Goal: Obtain resource: Download file/media

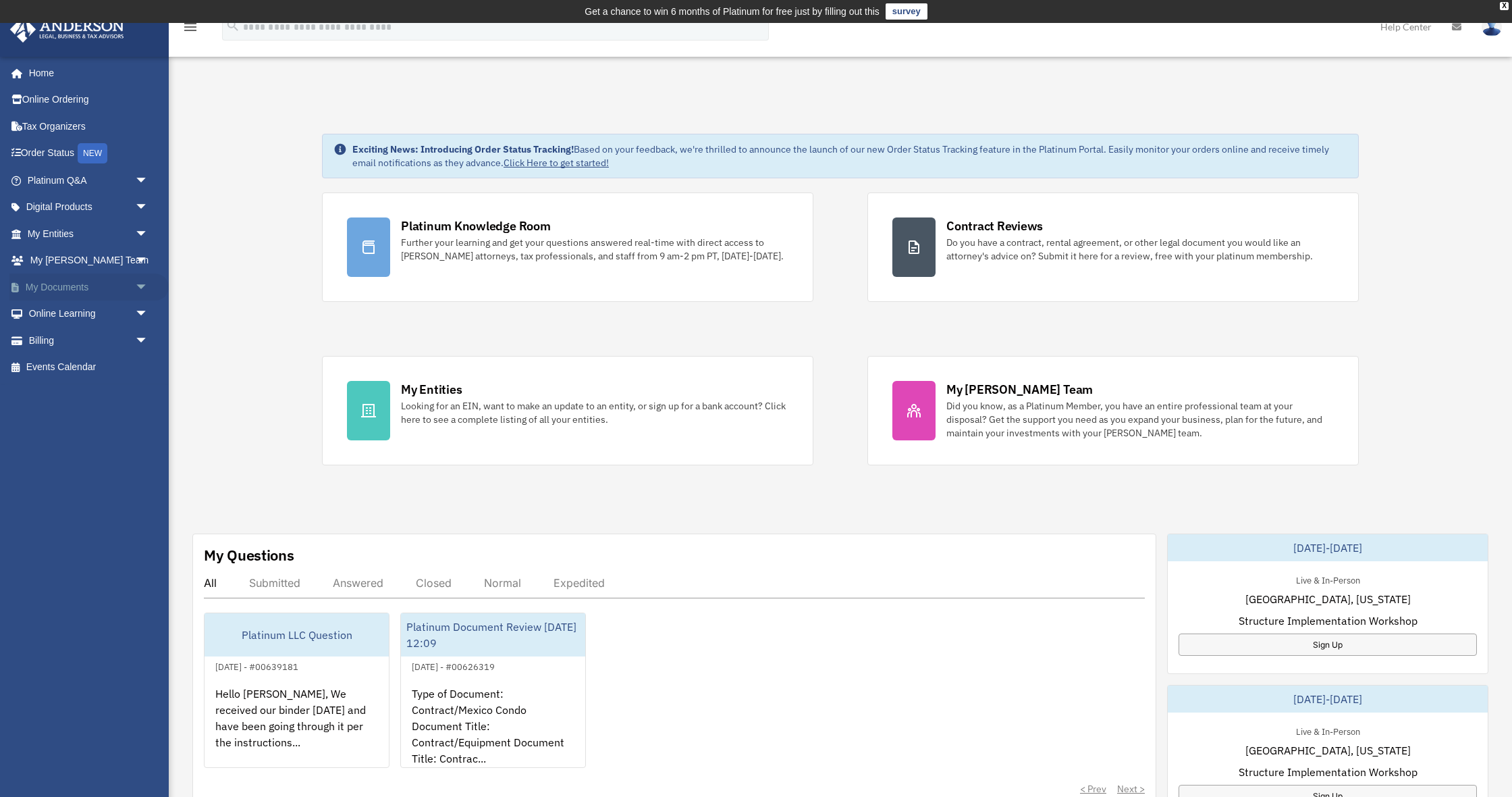
click at [141, 281] on span "arrow_drop_down" at bounding box center [148, 288] width 27 height 28
click at [58, 311] on link "Box" at bounding box center [94, 313] width 150 height 27
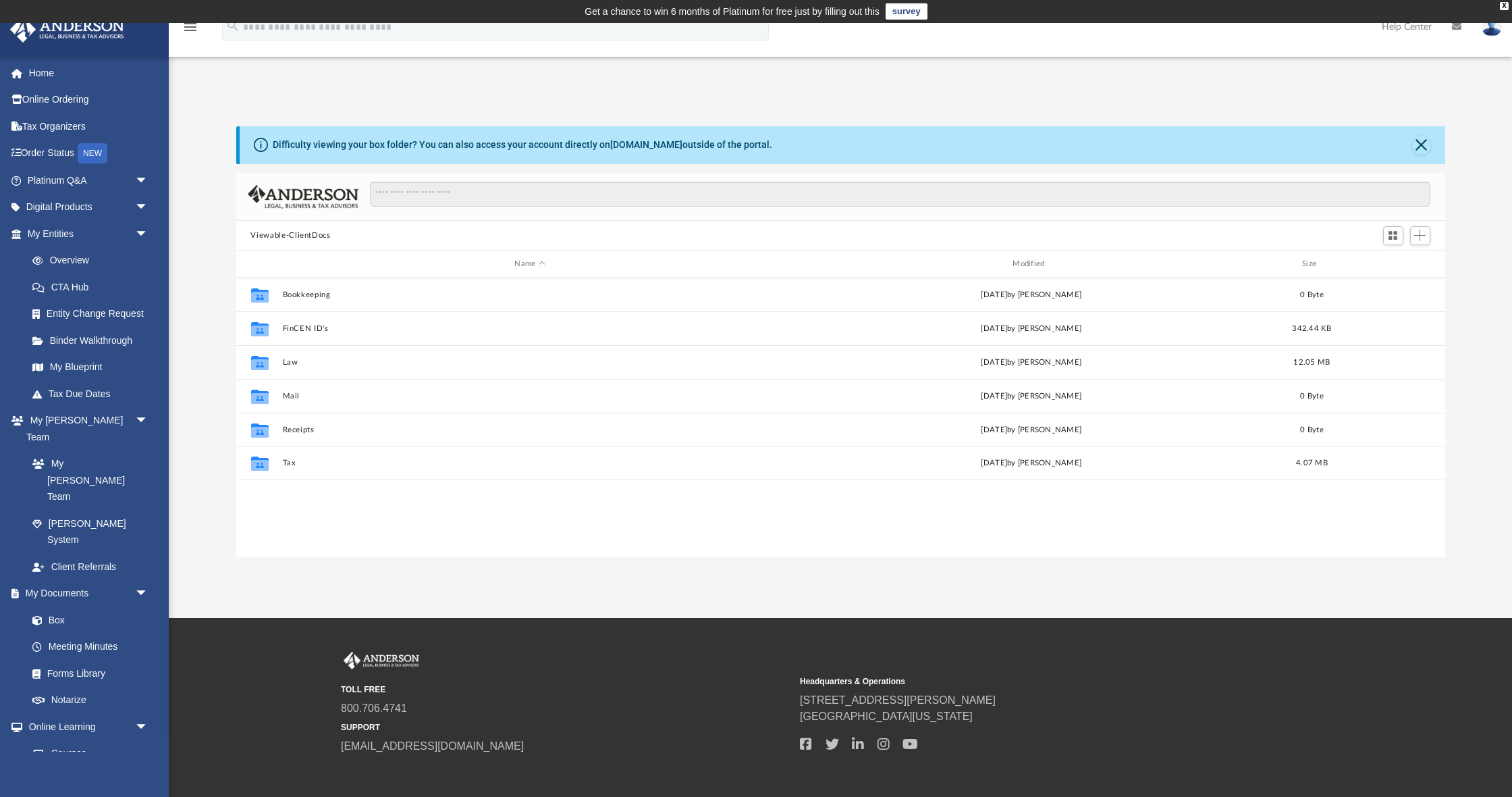
scroll to position [307, 1209]
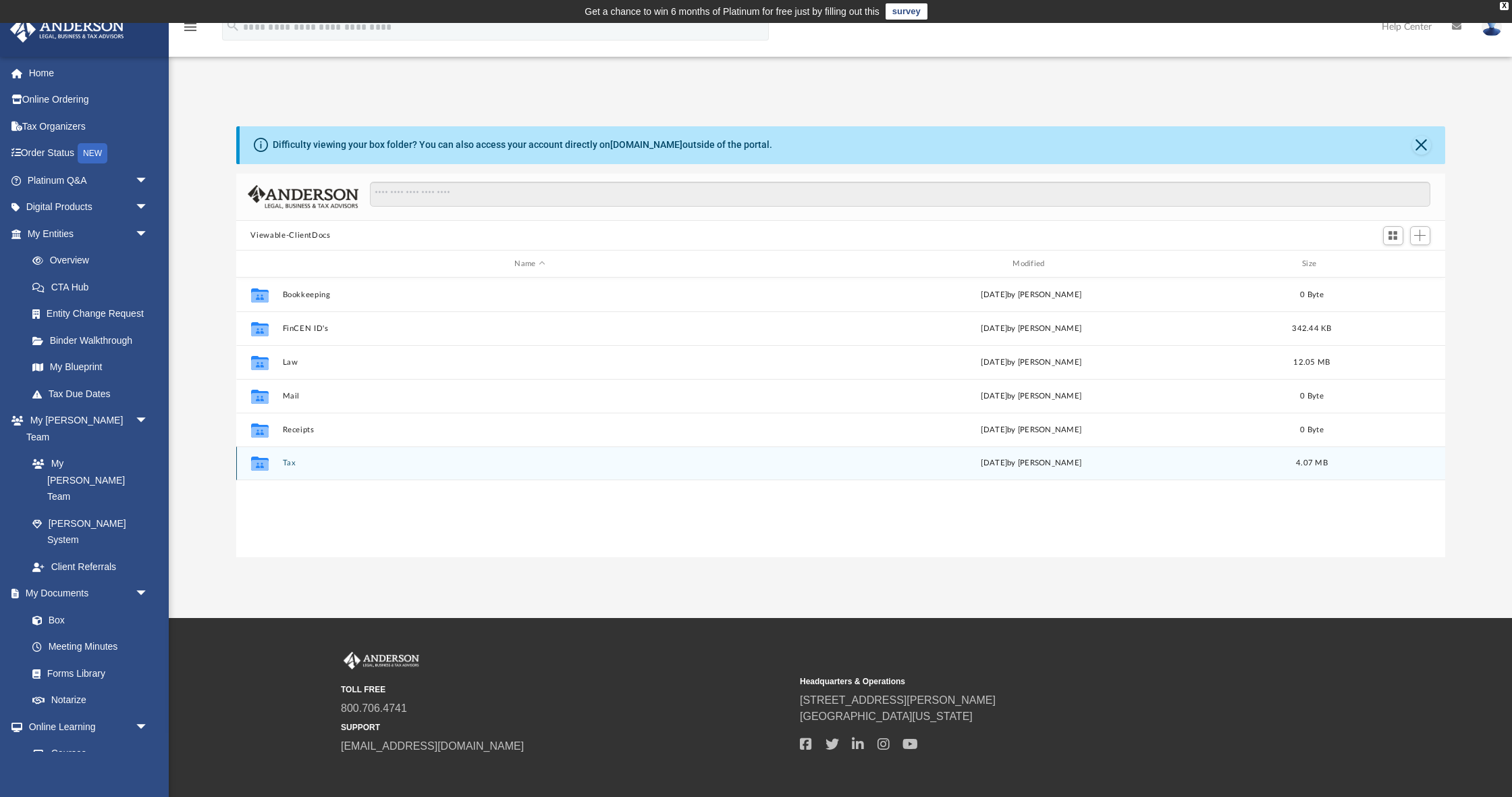
click at [290, 463] on button "Tax" at bounding box center [530, 464] width 495 height 9
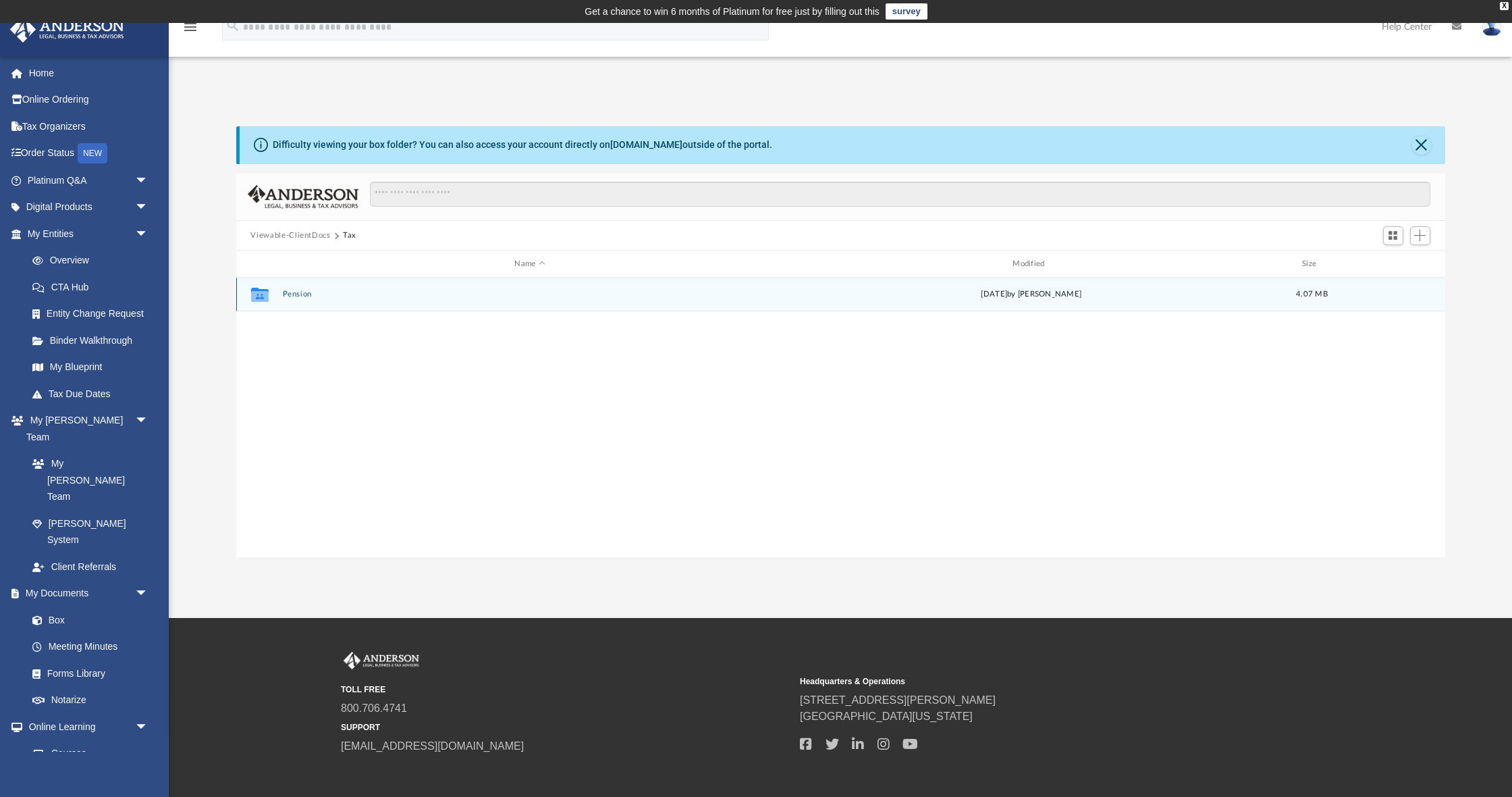
scroll to position [1, 0]
click at [293, 292] on button "Pension" at bounding box center [530, 294] width 495 height 9
click at [297, 293] on button "2024" at bounding box center [530, 294] width 495 height 9
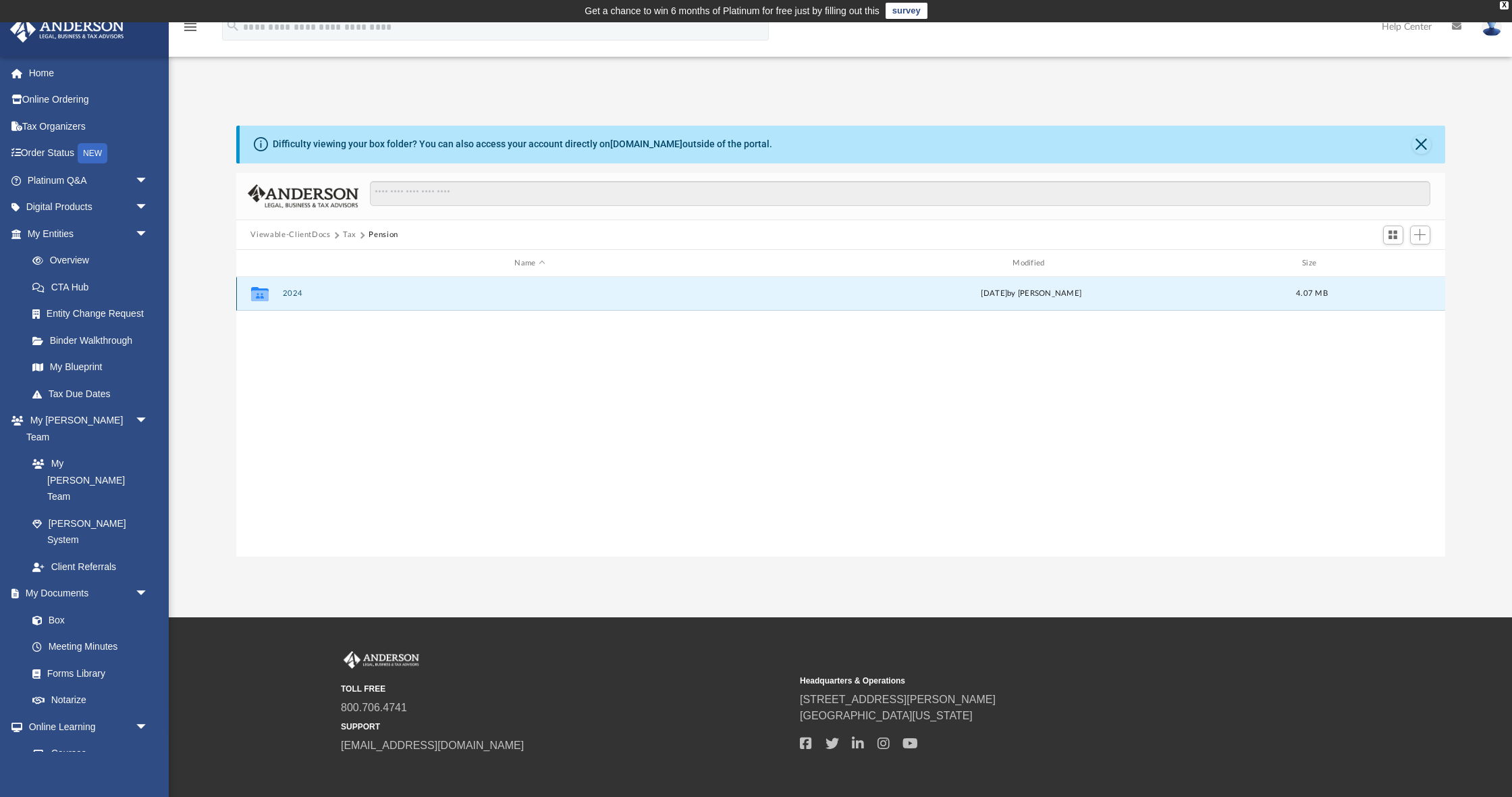
click at [297, 293] on button "2024" at bounding box center [530, 294] width 495 height 9
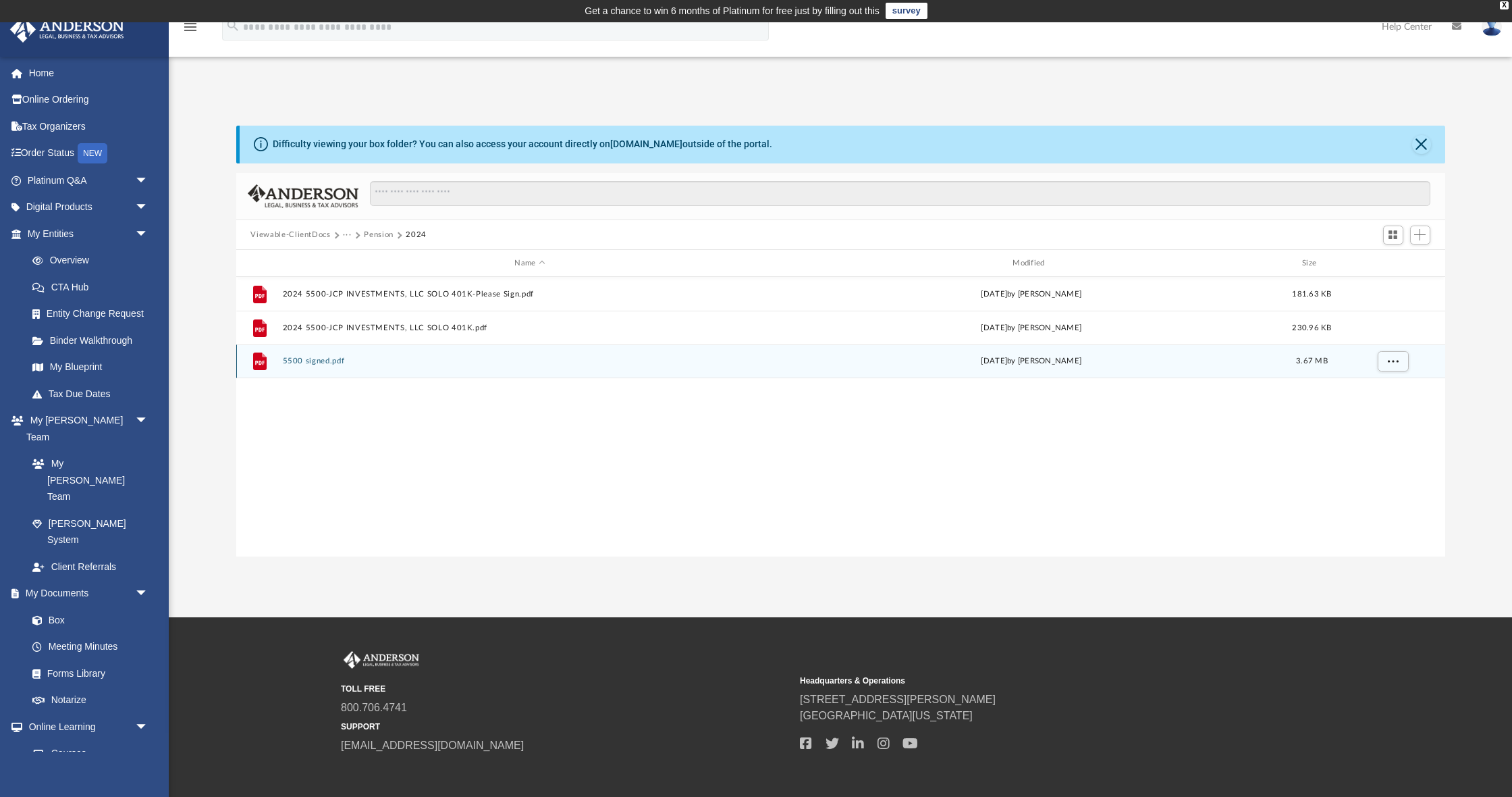
click at [315, 360] on button "5500 signed.pdf" at bounding box center [530, 361] width 495 height 9
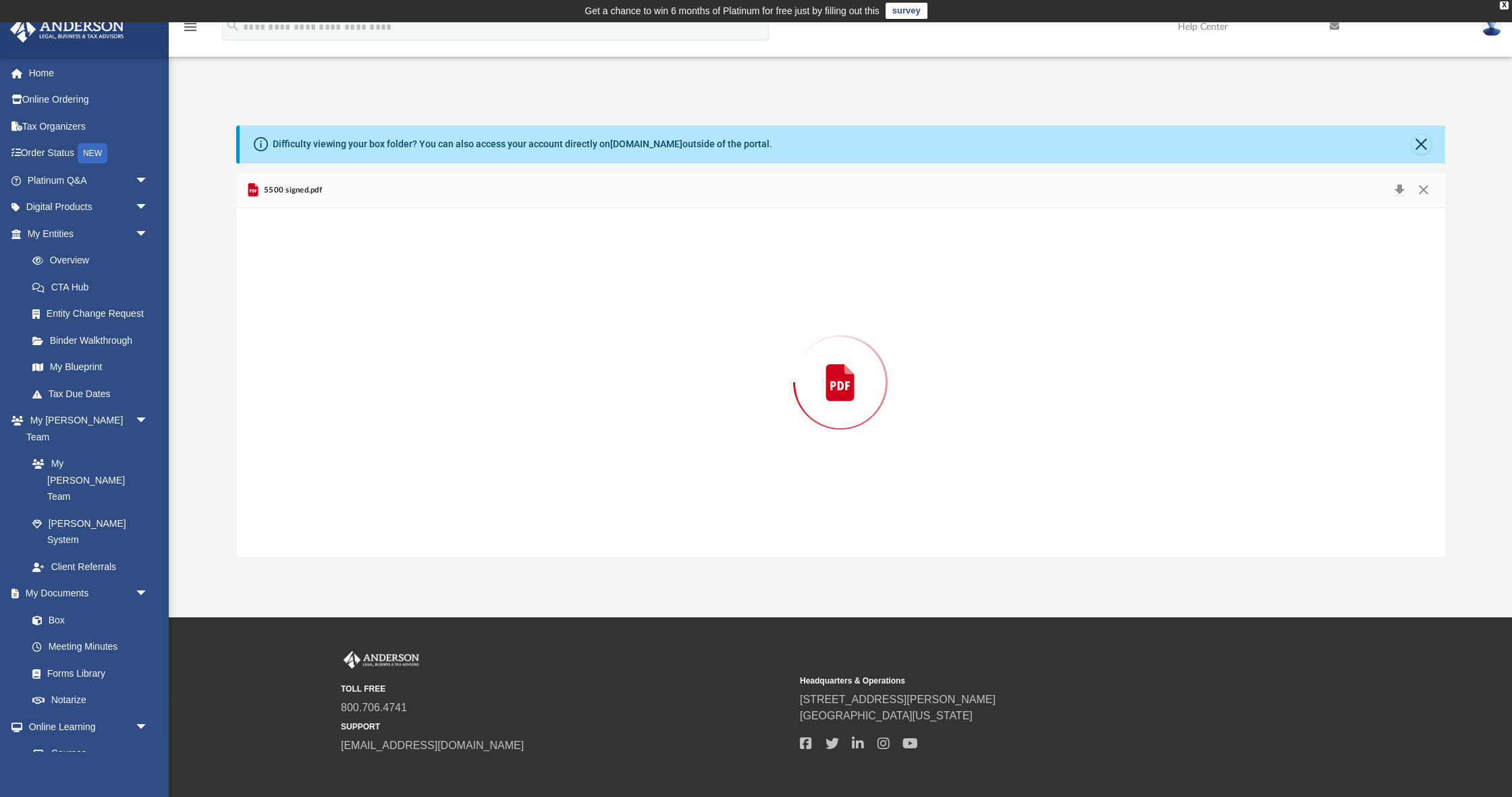
click at [315, 360] on div "Preview" at bounding box center [840, 382] width 1209 height 349
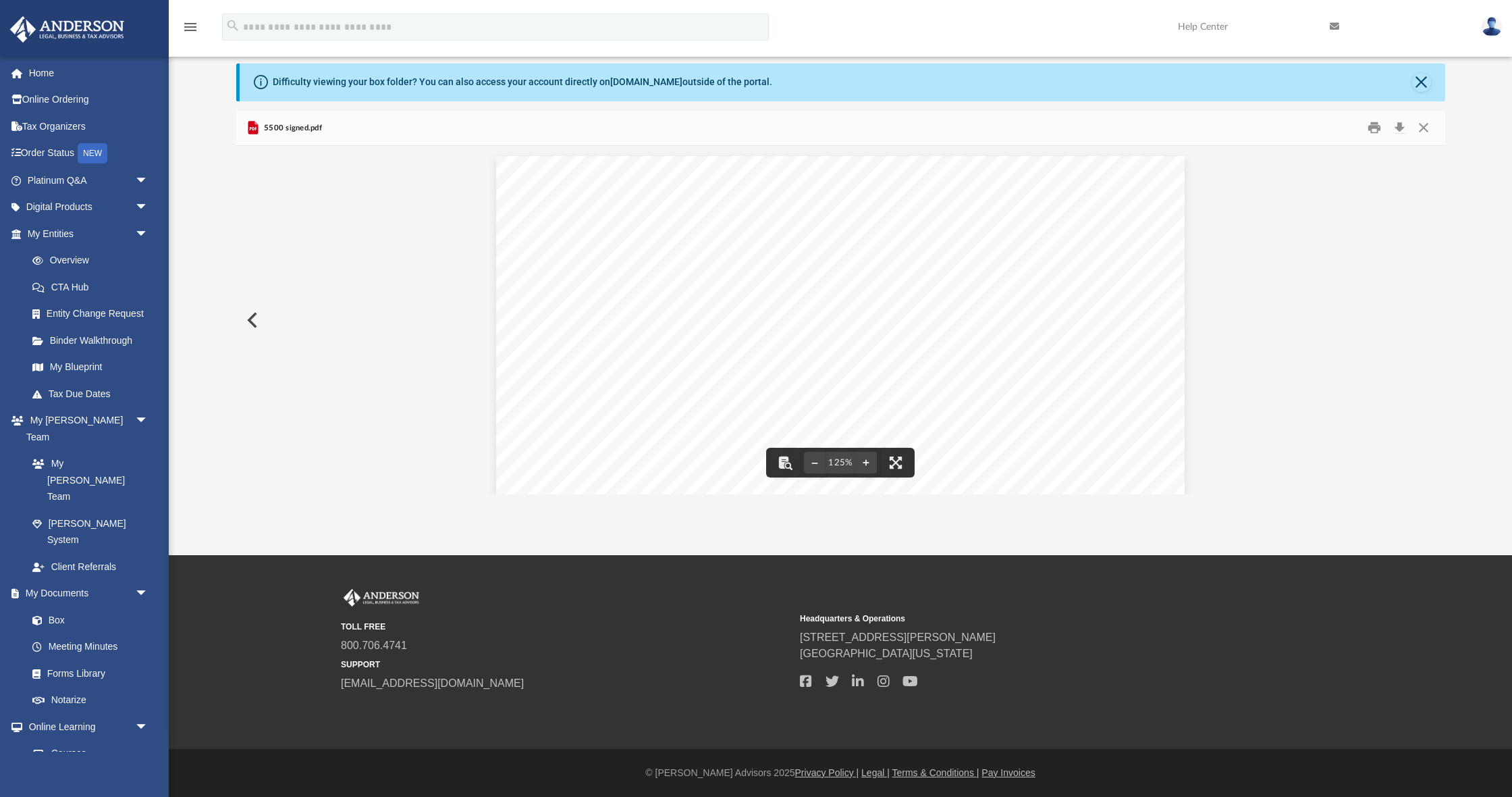
scroll to position [0, 0]
click at [248, 317] on button "Preview" at bounding box center [251, 319] width 29 height 38
click at [195, 26] on icon "menu" at bounding box center [190, 27] width 16 height 16
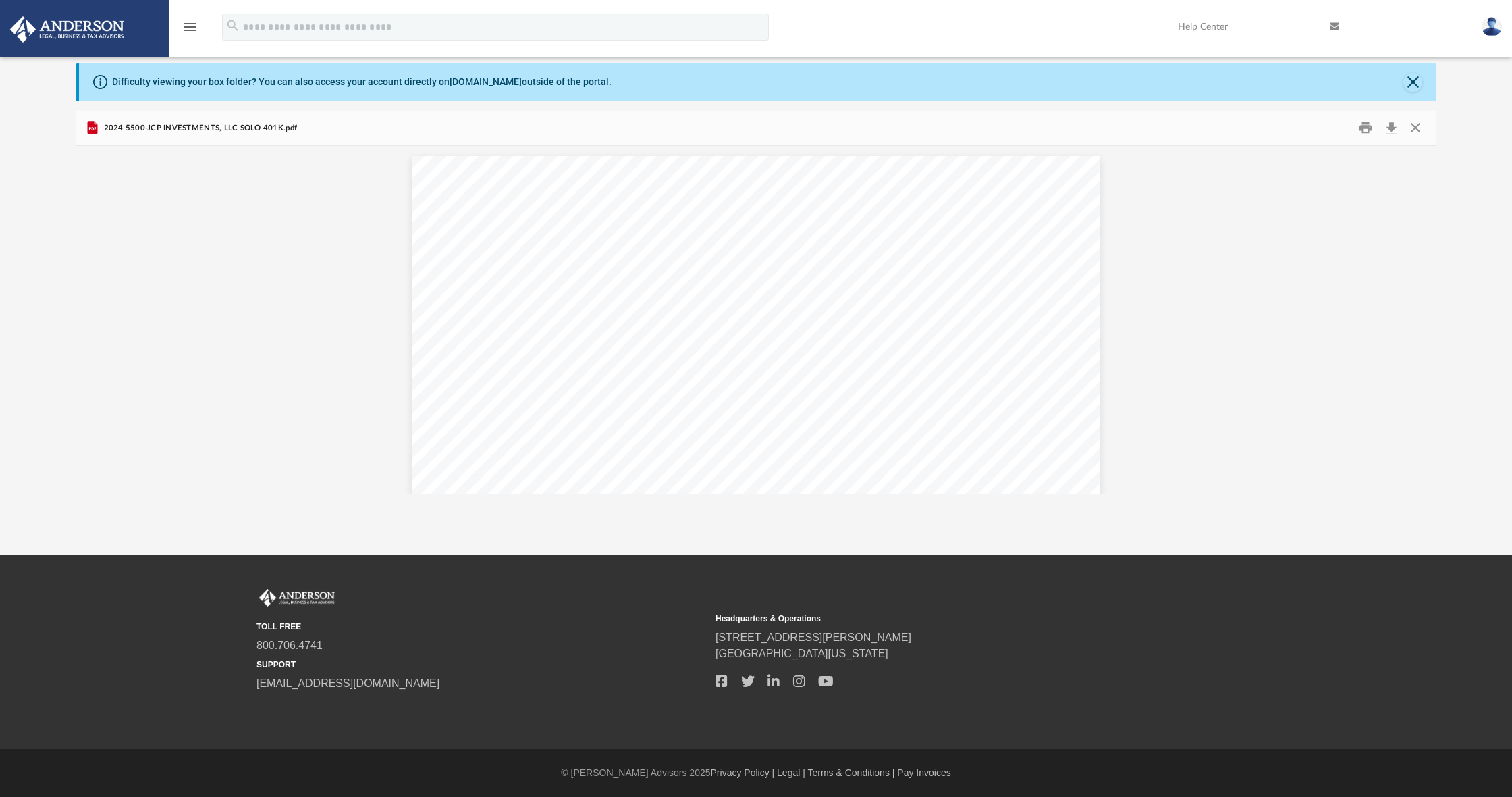
scroll to position [1, 1]
click at [243, 76] on div "Difficulty viewing your box folder? You can also access your account directly o…" at bounding box center [362, 82] width 500 height 14
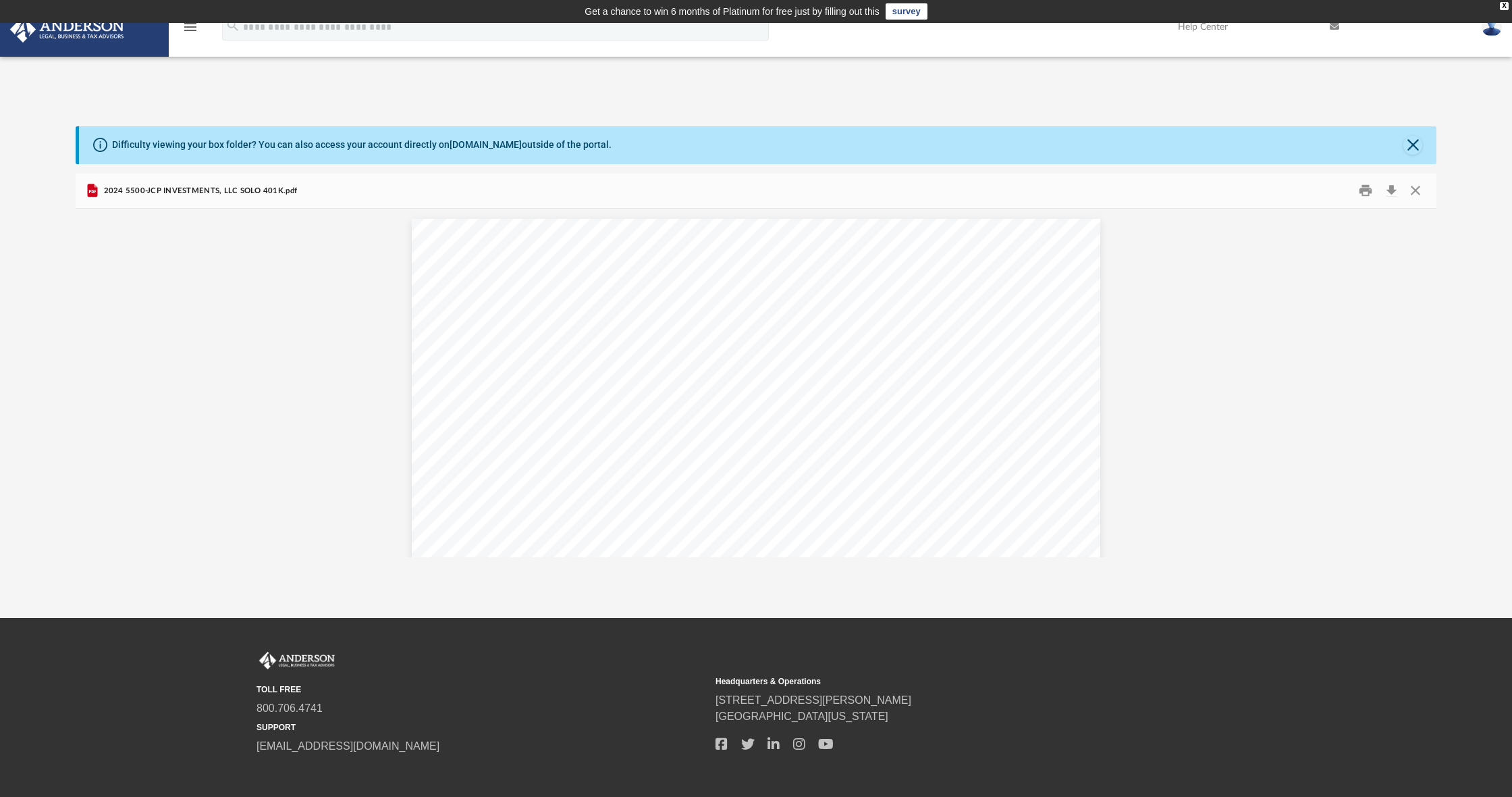
scroll to position [0, 0]
